Goal: Information Seeking & Learning: Check status

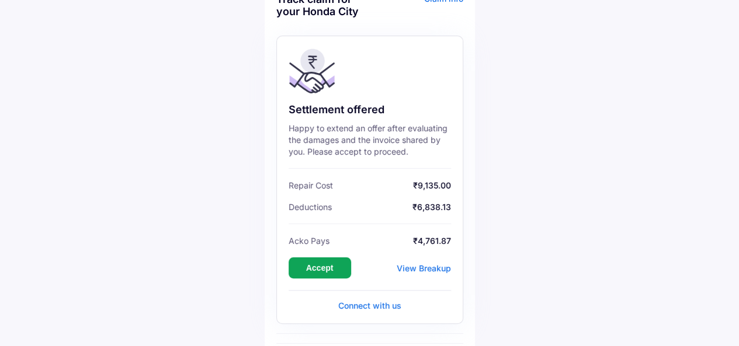
scroll to position [67, 0]
click at [326, 262] on button "Accept" at bounding box center [319, 267] width 62 height 21
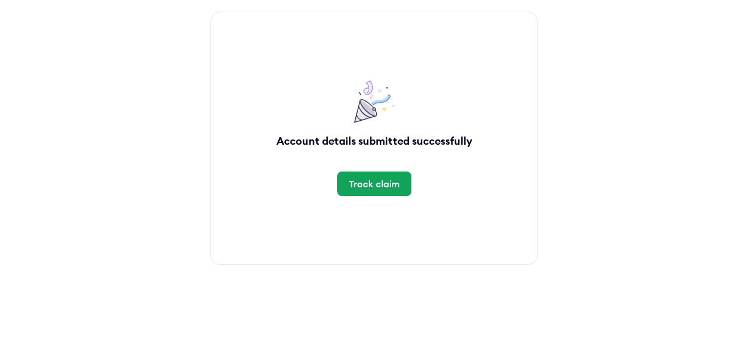
click at [370, 184] on div "Track claim" at bounding box center [374, 184] width 51 height 13
